Goal: Communication & Community: Answer question/provide support

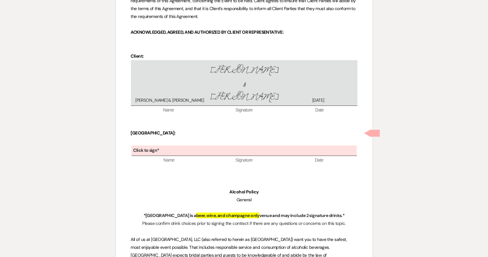
scroll to position [2901, 0]
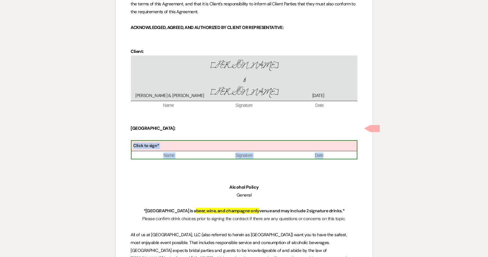
click at [203, 141] on div "Click to sign*" at bounding box center [243, 146] width 225 height 10
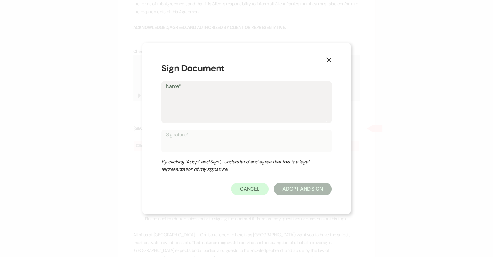
type textarea "S"
type input "S"
type textarea "Sa"
type input "Sa"
type textarea "Sar"
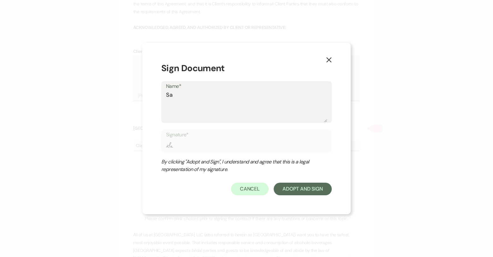
type input "Sar"
type textarea "Sara"
type input "Sara"
type textarea "[PERSON_NAME]"
type input "[PERSON_NAME]"
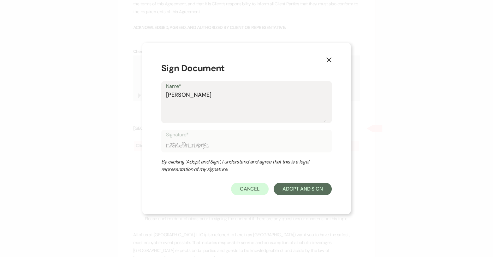
type textarea "[PERSON_NAME]"
type input "[PERSON_NAME]"
type textarea "Sarah J"
type input "Sarah J"
type textarea "Sarah J"
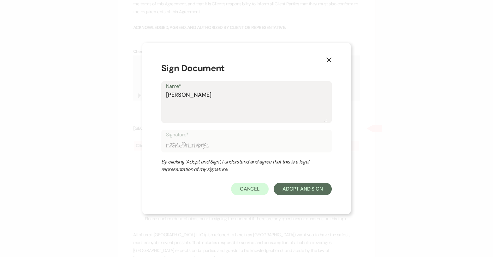
type input "Sarah J"
type textarea "Sarah J S"
type input "Sarah J S"
type textarea "Sarah J St"
type input "Sarah J St"
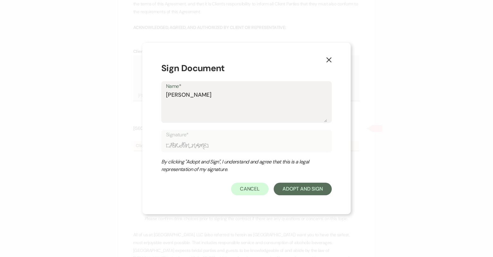
type textarea "Sarah J Ste"
type input "Sarah J Ste"
type textarea "Sarah J Stev"
type input "Sarah J Stev"
type textarea "Sarah J Steve"
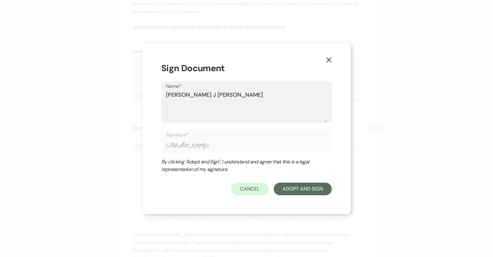
type input "Sarah J Steve"
type textarea "Sarah J Steven"
type input "Sarah J Steven"
type textarea "Sarah J Stevens"
type input "Sarah J Stevens"
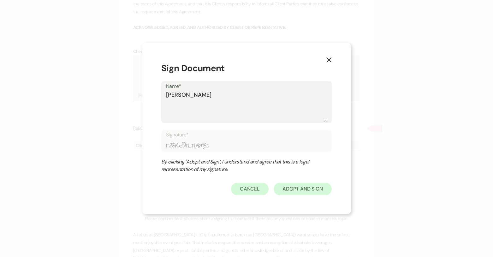
type textarea "Sarah J Stevens"
click at [307, 194] on button "Adopt And Sign" at bounding box center [302, 189] width 58 height 13
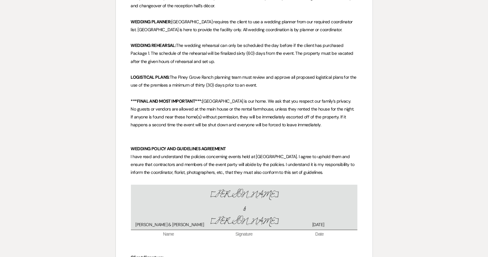
scroll to position [4867, 0]
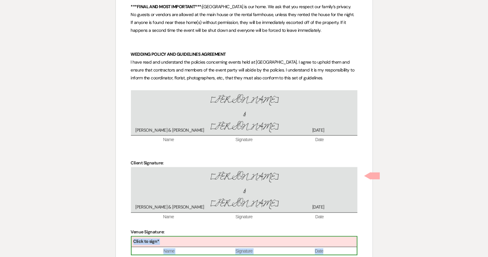
click at [206, 237] on div "Click to sign*" at bounding box center [243, 242] width 225 height 10
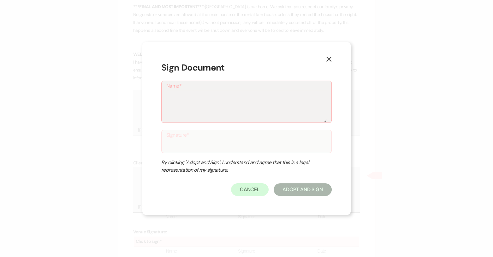
click at [488, 178] on div "X Sign Document Name* Signature* By clicking "Adopt and Sign", I understand and…" at bounding box center [246, 128] width 493 height 257
click at [223, 118] on textarea "Name*" at bounding box center [246, 107] width 160 height 32
type textarea "S"
type input "S"
type textarea "Sa"
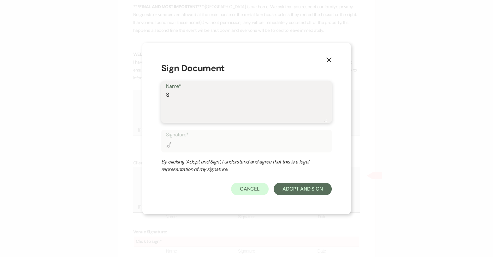
type input "Sa"
type textarea "Sar"
type input "Sar"
type textarea "Sara"
type input "Sara"
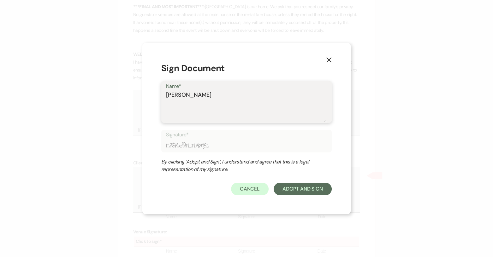
type textarea "[PERSON_NAME]"
type input "[PERSON_NAME]"
type textarea "[PERSON_NAME]"
type input "[PERSON_NAME]"
type textarea "Sarah J"
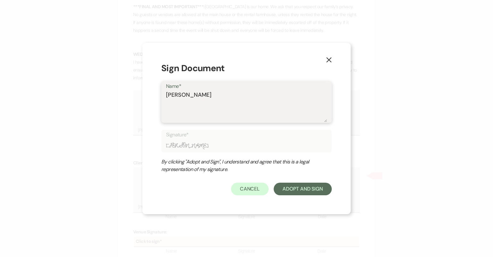
type input "Sarah J"
type textarea "Sarah J"
type input "Sarah J"
type textarea "Sarah J S"
type input "Sarah J S"
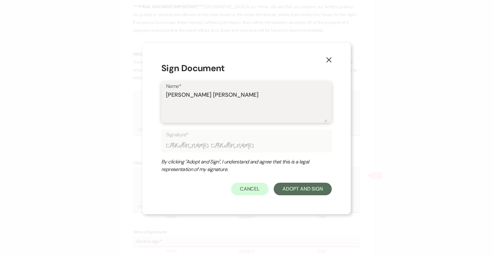
type textarea "Sarah J St"
type input "Sarah J St"
type textarea "Sarah J Ste"
type input "Sarah J Ste"
type textarea "Sarah J Stev"
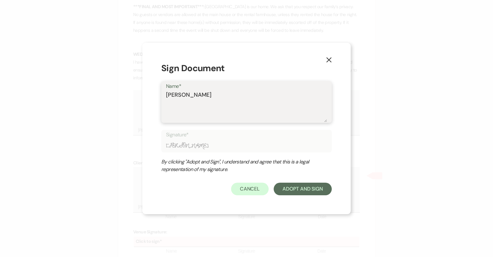
type input "Sarah J Stev"
type textarea "Sarah J Steve"
type input "Sarah J Steve"
type textarea "Sarah J Steven"
type input "Sarah J Steven"
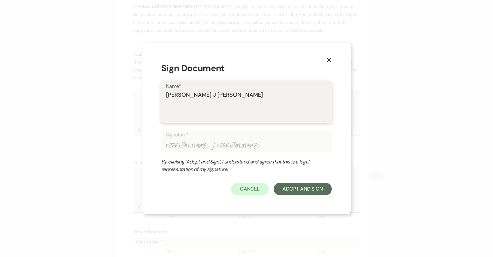
type textarea "Sarah J Stevens"
type input "Sarah J Stevens"
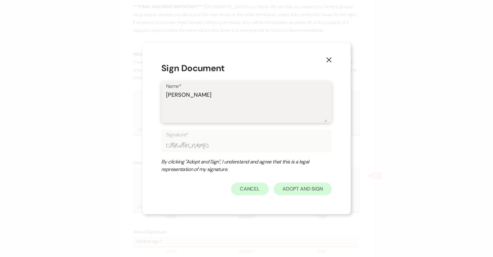
type textarea "Sarah J Stevens"
click at [303, 188] on button "Adopt And Sign" at bounding box center [302, 189] width 58 height 13
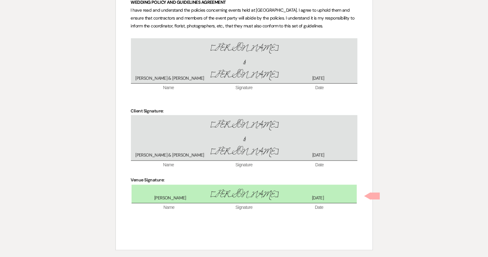
scroll to position [4926, 0]
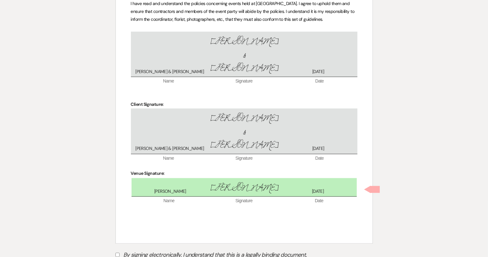
click at [117, 253] on input "By signing electronically, I understand that this is a legally binding document." at bounding box center [117, 255] width 4 height 4
checkbox input "true"
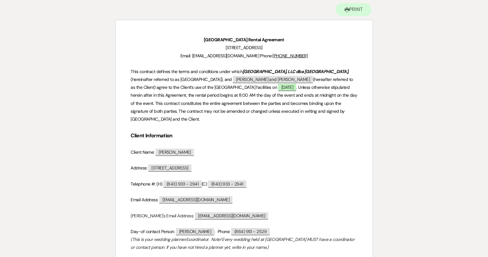
scroll to position [0, 0]
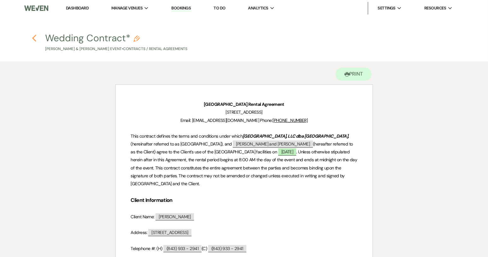
click at [33, 37] on icon "Previous" at bounding box center [34, 38] width 5 height 8
click at [76, 9] on link "Dashboard" at bounding box center [77, 7] width 23 height 5
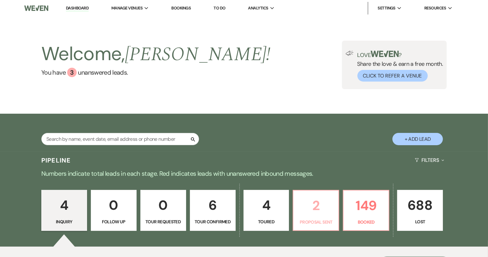
click at [328, 210] on p "2" at bounding box center [316, 205] width 38 height 21
select select "6"
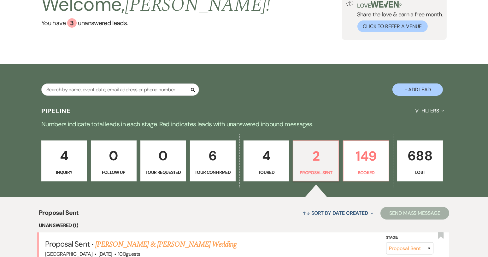
scroll to position [126, 0]
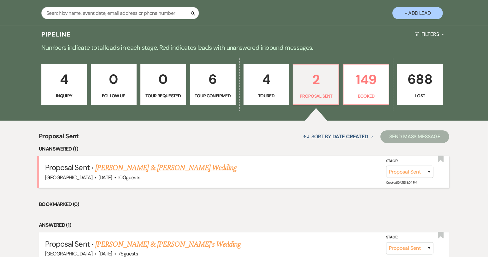
click at [197, 166] on link "[PERSON_NAME] & [PERSON_NAME] Wedding" at bounding box center [165, 167] width 141 height 11
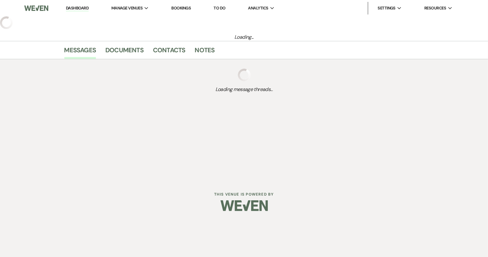
select select "6"
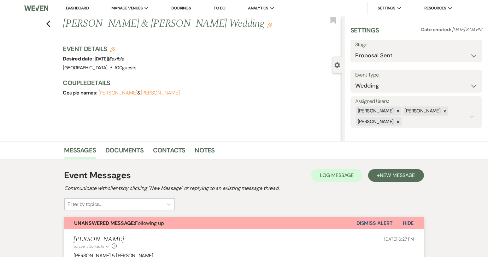
select select "8"
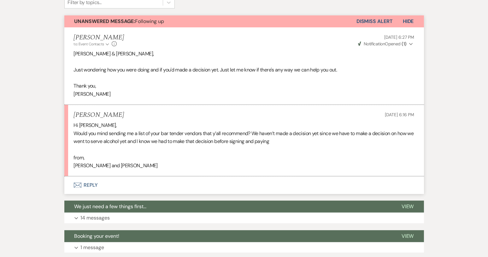
scroll to position [221, 0]
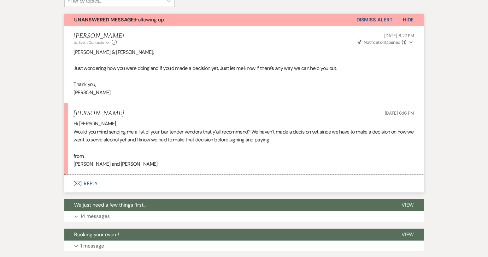
click at [90, 183] on button "Envelope Reply" at bounding box center [243, 184] width 359 height 18
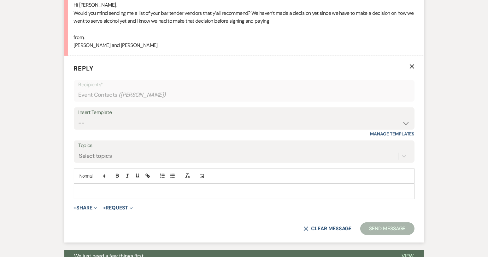
scroll to position [343, 0]
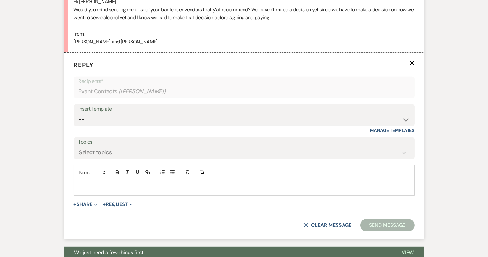
click at [98, 187] on p at bounding box center [244, 187] width 330 height 7
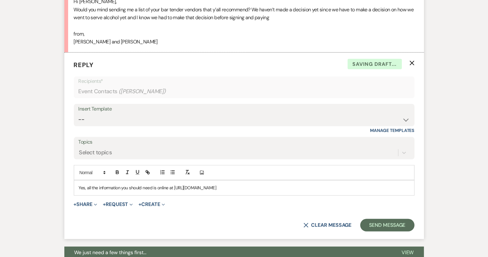
drag, startPoint x: 445, startPoint y: 41, endPoint x: 408, endPoint y: 32, distance: 37.4
click at [414, 31] on div "Messages Tasks Payments Rental Overview Documents Contacts Notes Event Messages…" at bounding box center [244, 120] width 488 height 610
drag, startPoint x: 174, startPoint y: 187, endPoint x: 261, endPoint y: 189, distance: 86.7
click at [261, 189] on p "Yes, all the information you should need is online at https://www.pineygroveran…" at bounding box center [244, 187] width 330 height 7
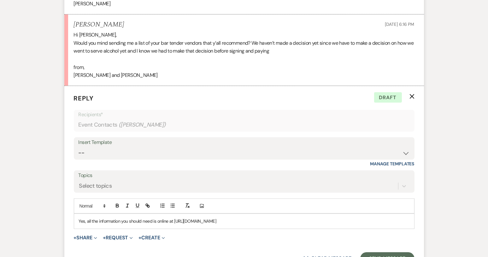
scroll to position [375, 0]
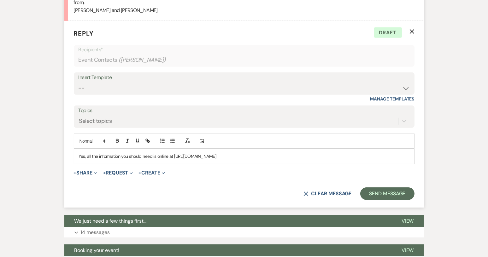
drag, startPoint x: 223, startPoint y: 157, endPoint x: 252, endPoint y: 172, distance: 33.0
click at [252, 172] on div "+ Share Expand Doc Upload Documents Add Photo Images Pref Vendors Preferred ven…" at bounding box center [244, 173] width 341 height 8
drag, startPoint x: 260, startPoint y: 157, endPoint x: 174, endPoint y: 155, distance: 86.1
click at [174, 155] on p "Yes, all the information you should need is online at https://www.pineygroveran…" at bounding box center [244, 156] width 330 height 7
click at [149, 143] on icon "button" at bounding box center [148, 141] width 6 height 6
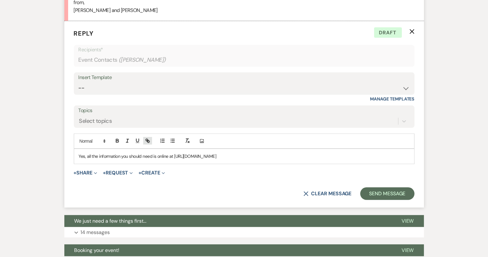
type input "https://www.pineygroveranch.com/ourvendors"
click at [254, 167] on link at bounding box center [254, 168] width 14 height 5
click at [266, 157] on p "Yes, all the information you should need is online at https://www.pineygroveran…" at bounding box center [244, 156] width 330 height 7
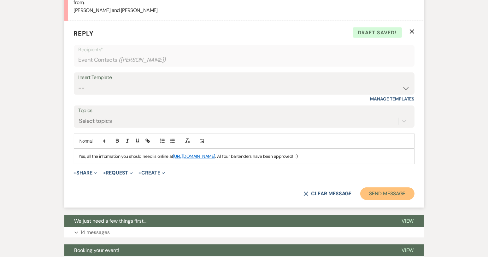
click at [371, 192] on button "Send Message" at bounding box center [387, 194] width 54 height 13
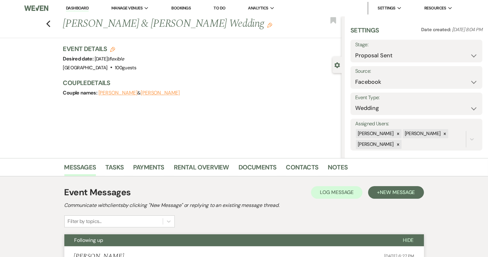
scroll to position [0, 0]
click at [50, 23] on icon "Previous" at bounding box center [48, 24] width 5 height 8
select select "6"
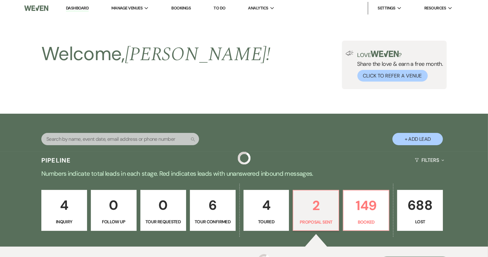
scroll to position [126, 0]
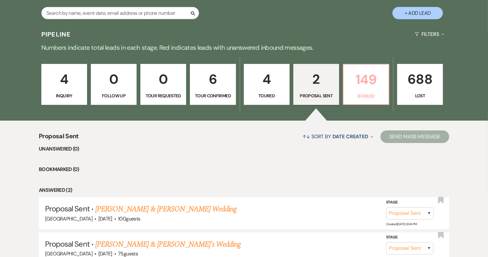
click at [356, 98] on p "Booked" at bounding box center [366, 96] width 38 height 7
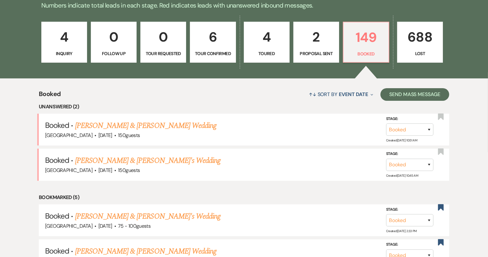
scroll to position [189, 0]
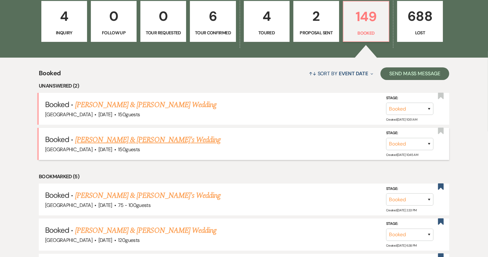
click at [133, 139] on link "[PERSON_NAME] & [PERSON_NAME]'s Wedding" at bounding box center [148, 139] width 146 height 11
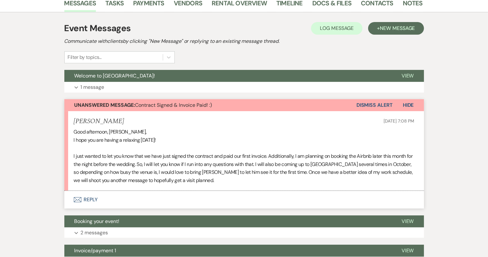
scroll to position [126, 0]
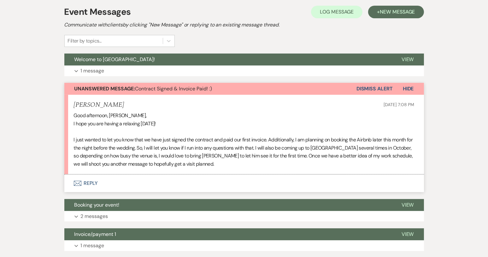
click at [93, 184] on button "Envelope Reply" at bounding box center [243, 184] width 359 height 18
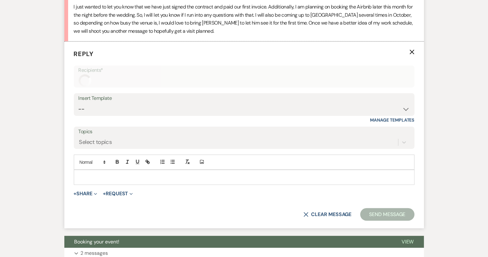
scroll to position [265, 0]
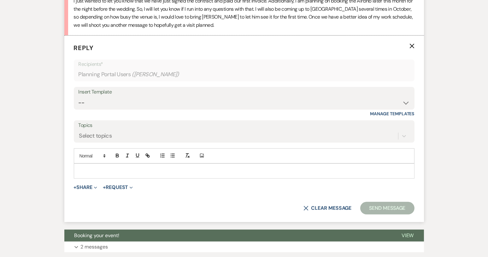
click at [108, 168] on p at bounding box center [244, 171] width 330 height 7
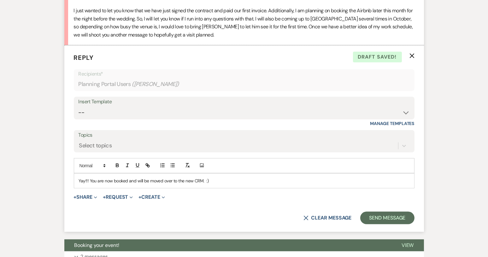
scroll to position [297, 0]
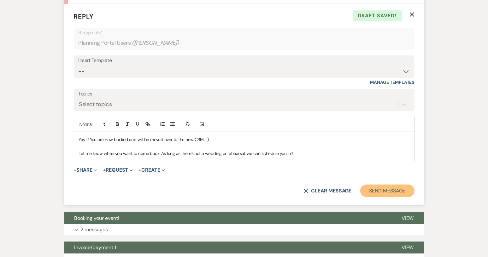
click at [378, 185] on button "Send Message" at bounding box center [387, 191] width 54 height 13
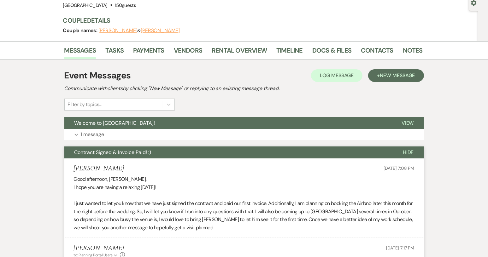
scroll to position [63, 0]
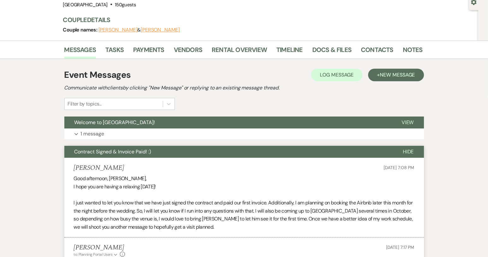
click at [411, 152] on span "Hide" at bounding box center [408, 152] width 11 height 7
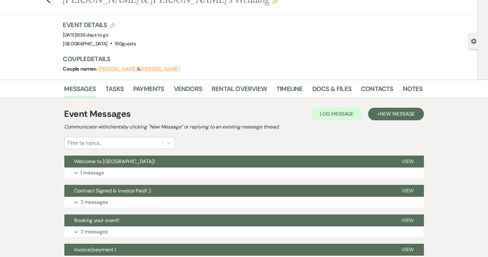
scroll to position [0, 0]
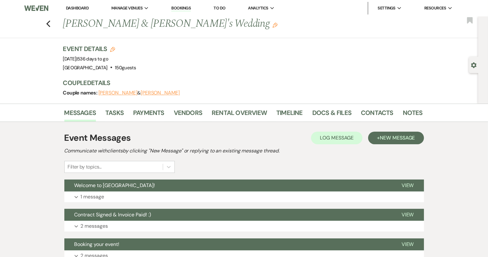
click at [53, 19] on div "Previous Parker Stalvey & Seth's Wedding Edit Bookmark" at bounding box center [237, 27] width 481 height 22
click at [50, 23] on use "button" at bounding box center [48, 23] width 4 height 7
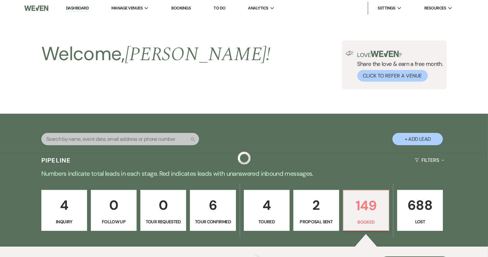
scroll to position [189, 0]
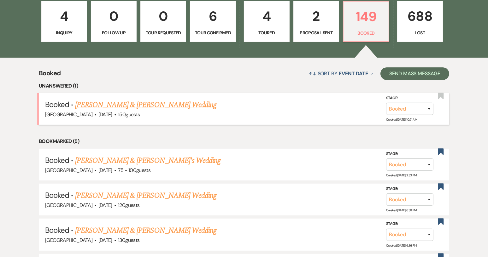
click at [159, 106] on link "[PERSON_NAME] & [PERSON_NAME] Wedding" at bounding box center [145, 104] width 141 height 11
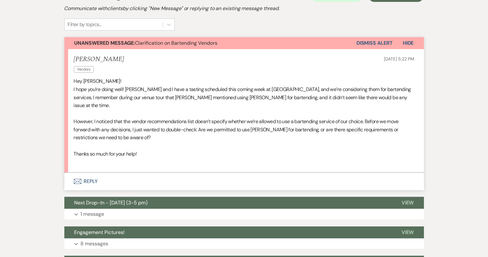
scroll to position [158, 0]
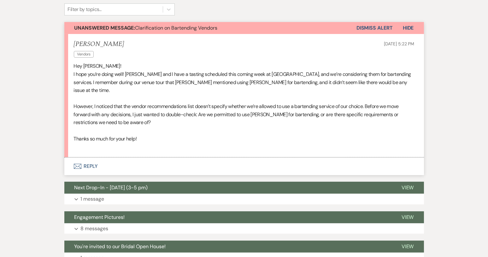
click at [91, 159] on button "Envelope Reply" at bounding box center [243, 167] width 359 height 18
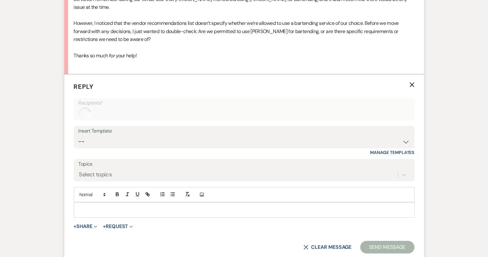
scroll to position [271, 0]
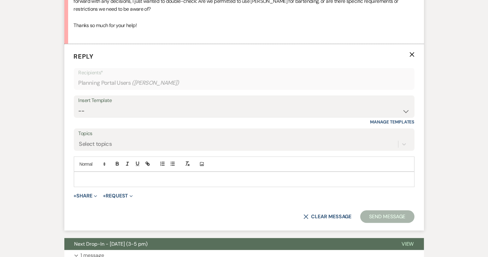
click at [88, 176] on p at bounding box center [244, 179] width 330 height 7
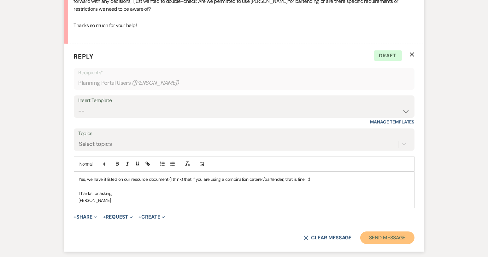
click at [381, 232] on button "Send Message" at bounding box center [387, 238] width 54 height 13
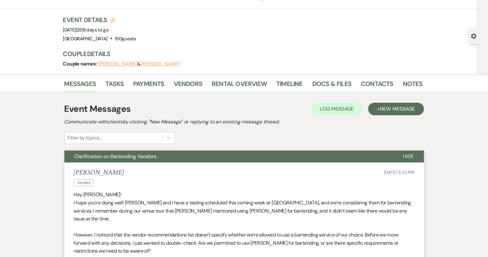
scroll to position [0, 0]
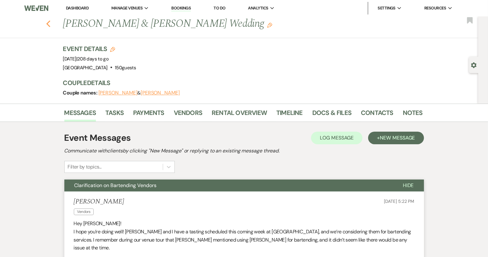
click at [51, 23] on icon "Previous" at bounding box center [48, 24] width 5 height 8
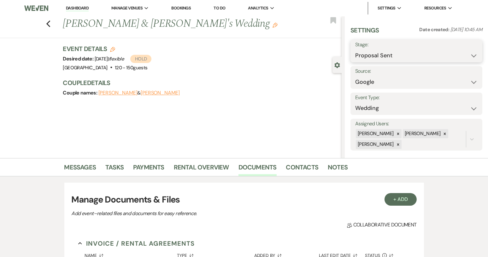
click at [472, 57] on select "Inquiry Follow Up Tour Requested Tour Confirmed Toured Proposal Sent Booked Lost" at bounding box center [416, 56] width 122 height 12
select select "7"
click at [355, 50] on select "Inquiry Follow Up Tour Requested Tour Confirmed Toured Proposal Sent Booked Lost" at bounding box center [416, 56] width 122 height 12
click at [466, 55] on button "Save" at bounding box center [468, 51] width 27 height 13
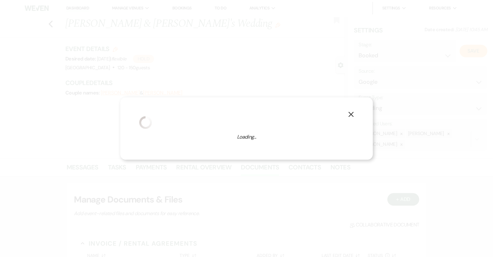
select select "1"
select select "640"
select select "false"
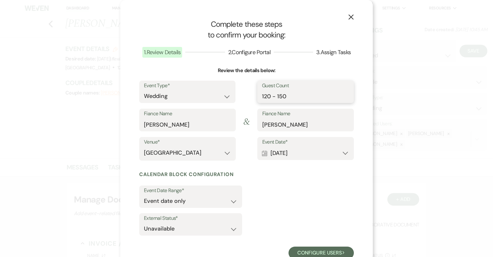
click at [274, 96] on input "120 - 150" at bounding box center [305, 96] width 87 height 12
type input "150"
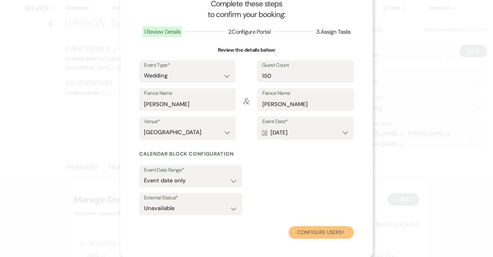
click at [306, 235] on button "Configure users Next" at bounding box center [320, 232] width 65 height 13
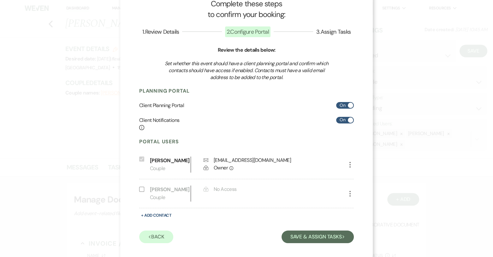
click at [346, 167] on icon "More" at bounding box center [350, 165] width 8 height 8
click at [313, 162] on div "Parker Stalvey Couple Envelope parkerstalveymarketing@gmail.com Lock Owner Info" at bounding box center [243, 165] width 187 height 16
click at [304, 236] on button "Save & Assign Tasks Next" at bounding box center [317, 237] width 72 height 13
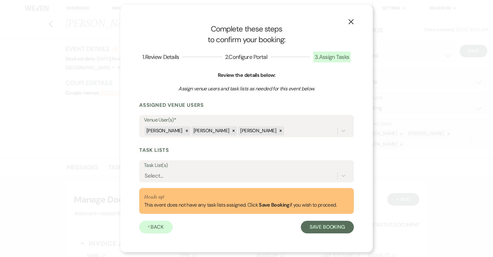
scroll to position [0, 0]
click at [167, 177] on div "Select..." at bounding box center [240, 176] width 193 height 11
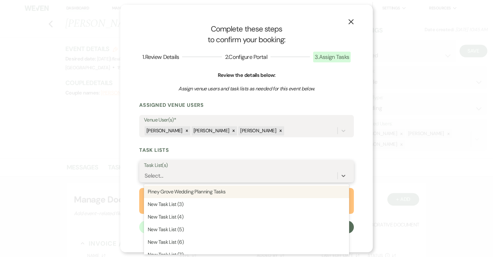
click at [240, 192] on div "Piney Grove Wedding Planning Tasks" at bounding box center [246, 192] width 205 height 13
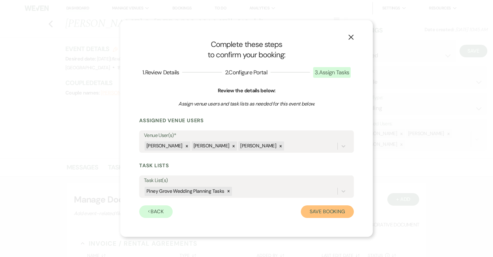
click at [309, 212] on button "Save Booking" at bounding box center [327, 212] width 53 height 13
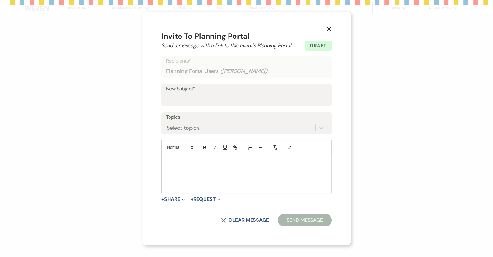
select select "14"
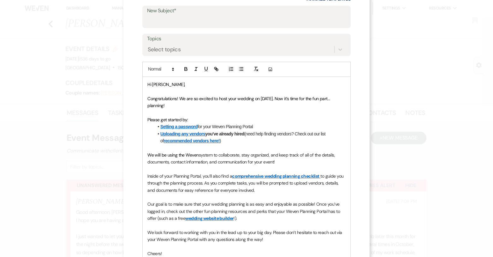
scroll to position [104, 0]
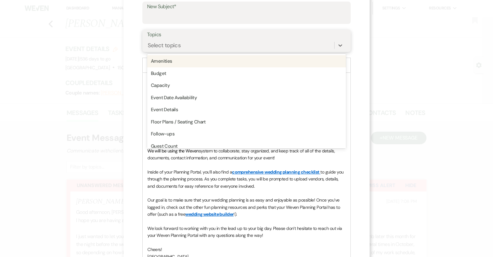
click at [156, 41] on div "Select topics" at bounding box center [164, 45] width 33 height 9
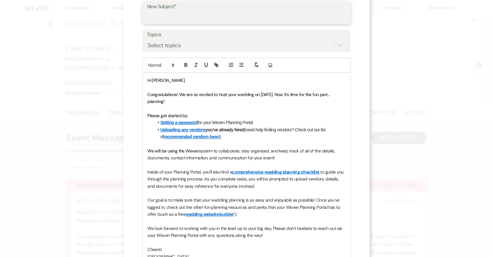
click at [155, 14] on input "New Subject*" at bounding box center [246, 17] width 199 height 12
type input "Welcome to Piney Grove Ranch!"
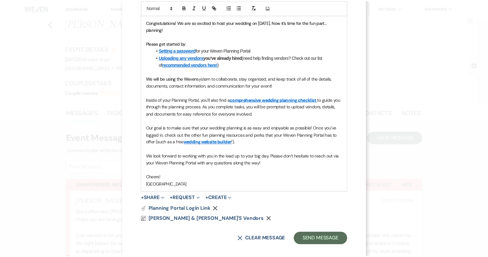
scroll to position [183, 0]
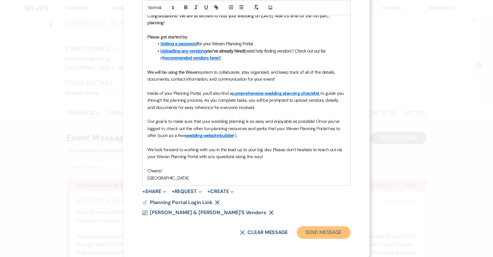
click at [321, 231] on button "Send Message" at bounding box center [323, 232] width 54 height 13
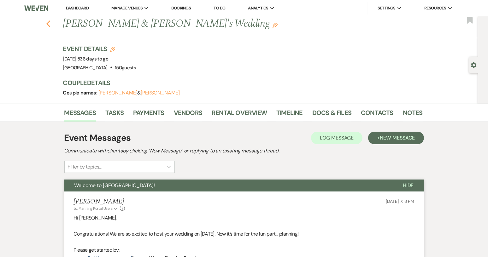
click at [51, 24] on icon "Previous" at bounding box center [48, 24] width 5 height 8
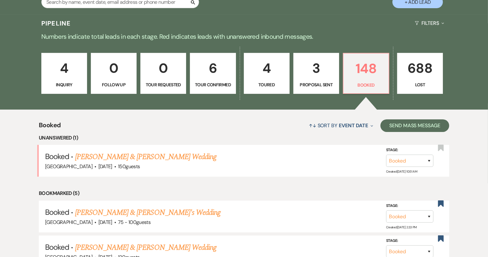
scroll to position [126, 0]
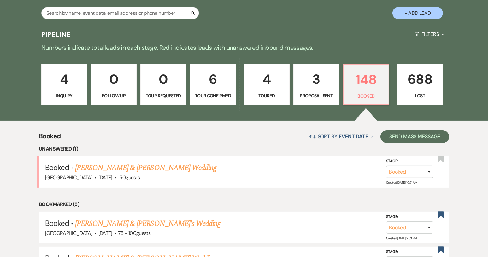
click at [299, 88] on p "3" at bounding box center [316, 79] width 38 height 21
select select "6"
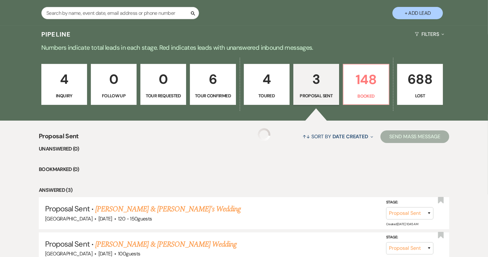
select select "6"
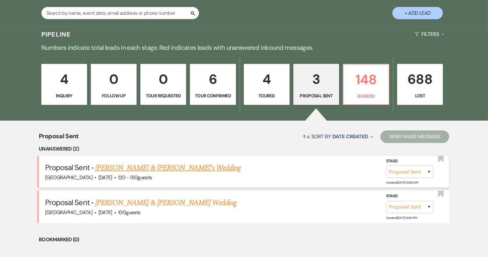
click at [158, 168] on link "[PERSON_NAME] & [PERSON_NAME]'s Wedding" at bounding box center [168, 167] width 146 height 11
select select "6"
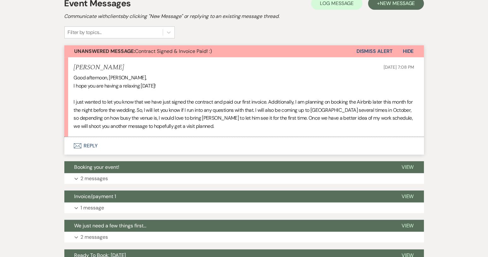
scroll to position [284, 0]
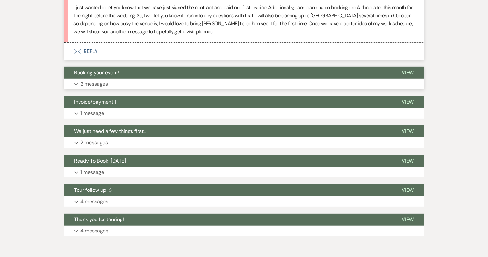
click at [111, 75] on span "Booking your event!" at bounding box center [96, 72] width 45 height 7
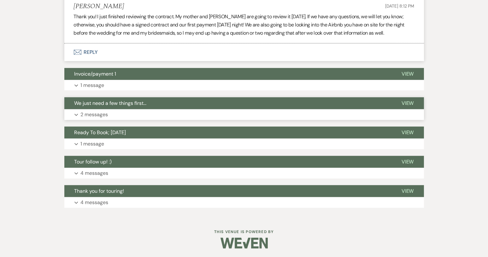
scroll to position [508, 0]
click at [131, 104] on span "We just need a few things first..." at bounding box center [110, 103] width 72 height 7
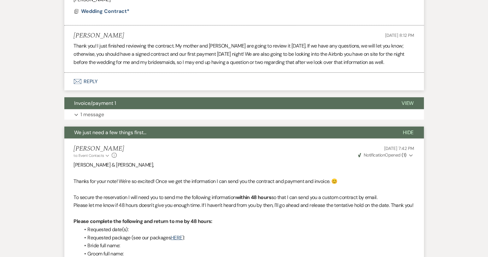
scroll to position [445, 0]
